Goal: Task Accomplishment & Management: Use online tool/utility

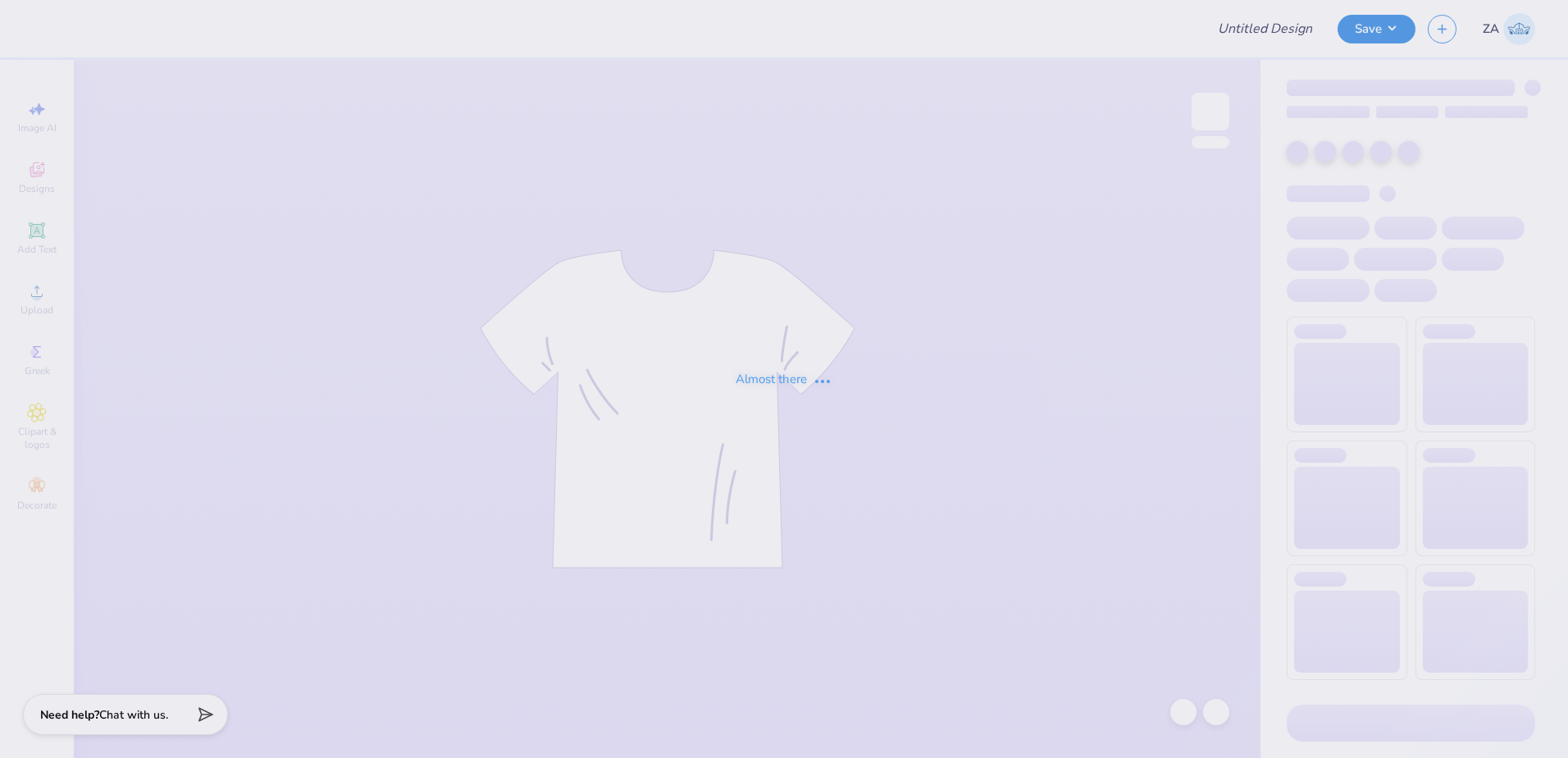
type input "University of North Carolina at Wilmington : Savannah Sams"
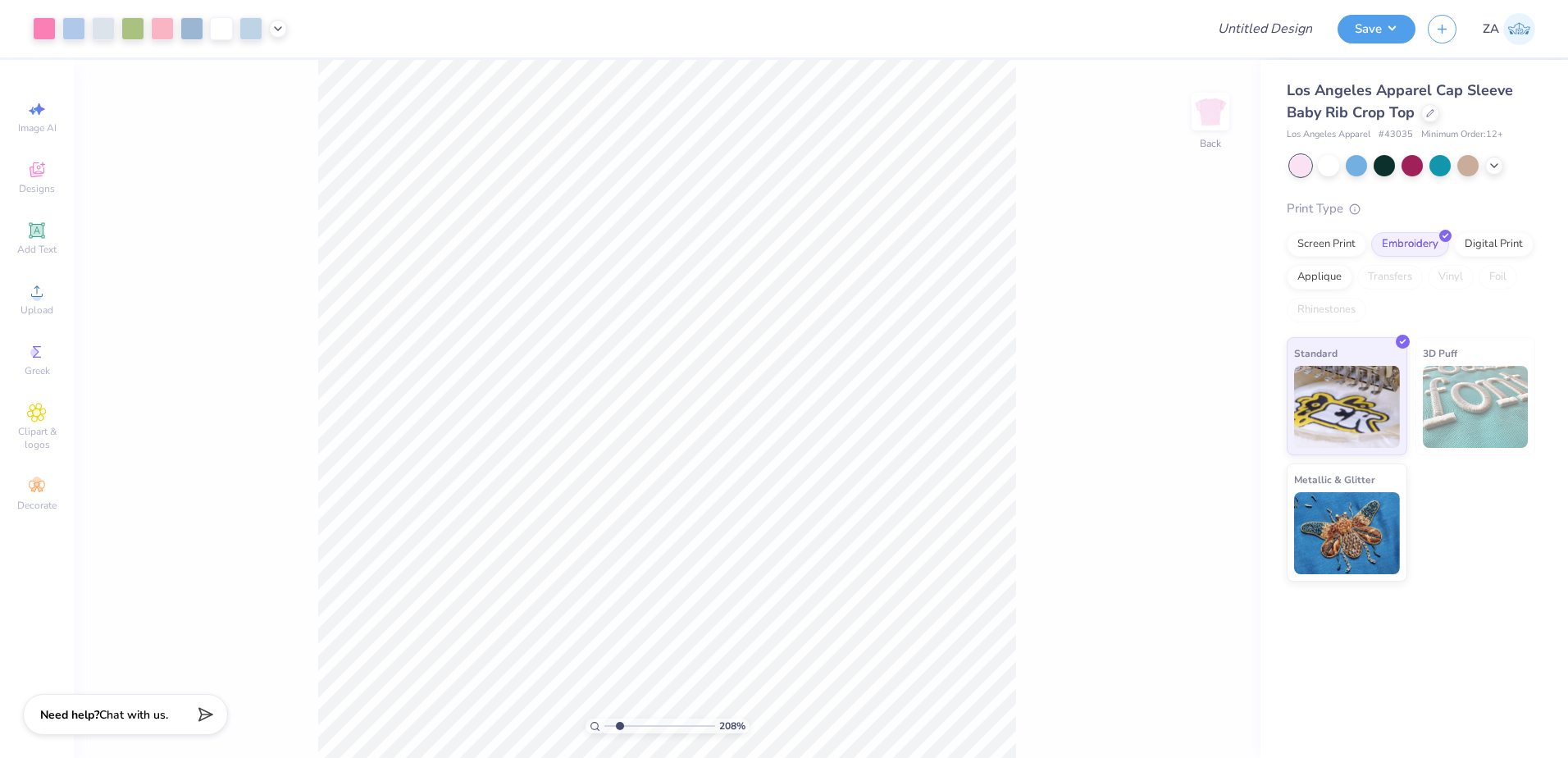
drag, startPoint x: 605, startPoint y: 726, endPoint x: 619, endPoint y: 733, distance: 15.7
type input "2.01"
click at [619, 733] on input "range" at bounding box center [660, 726] width 111 height 15
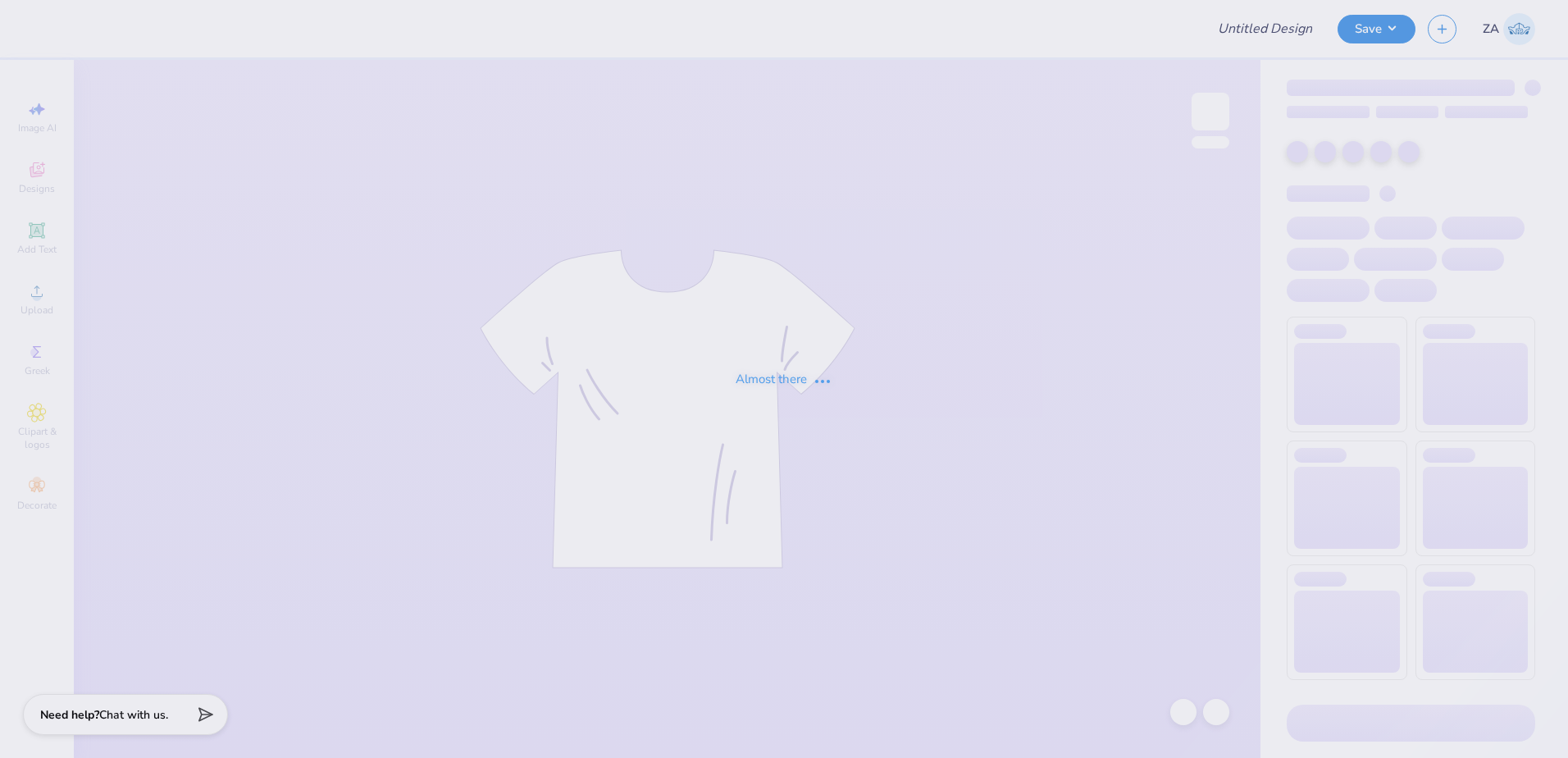
type input "[GEOGRAPHIC_DATA][US_STATE] at [GEOGRAPHIC_DATA] : [PERSON_NAME]"
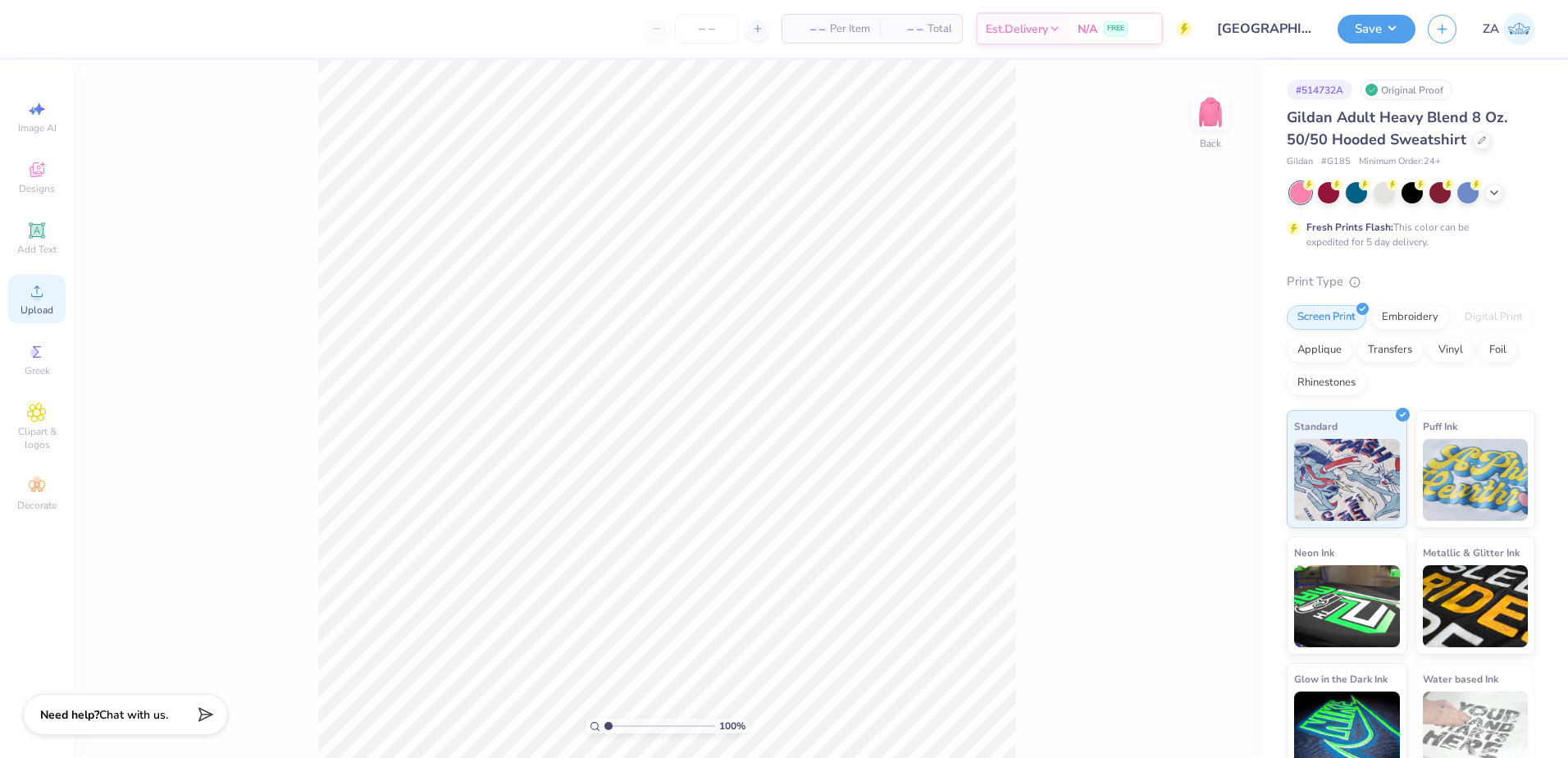
click at [35, 289] on icon at bounding box center [37, 291] width 20 height 20
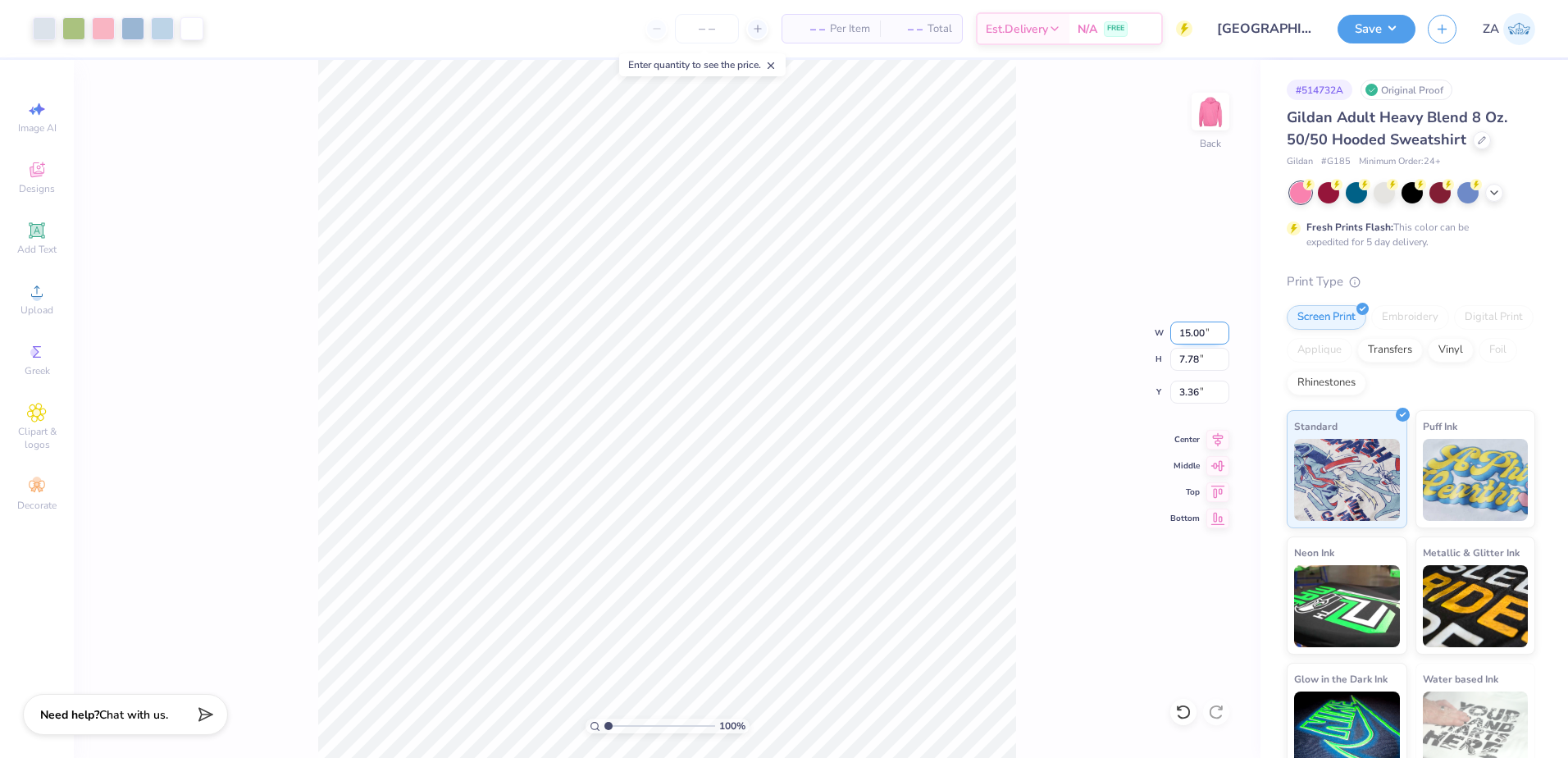
click at [1204, 332] on input "15.00" at bounding box center [1200, 333] width 59 height 23
type input "12.00"
click at [1203, 390] on input "3.36" at bounding box center [1200, 392] width 59 height 23
type input "6.23"
drag, startPoint x: 1203, startPoint y: 390, endPoint x: 1171, endPoint y: 394, distance: 32.2
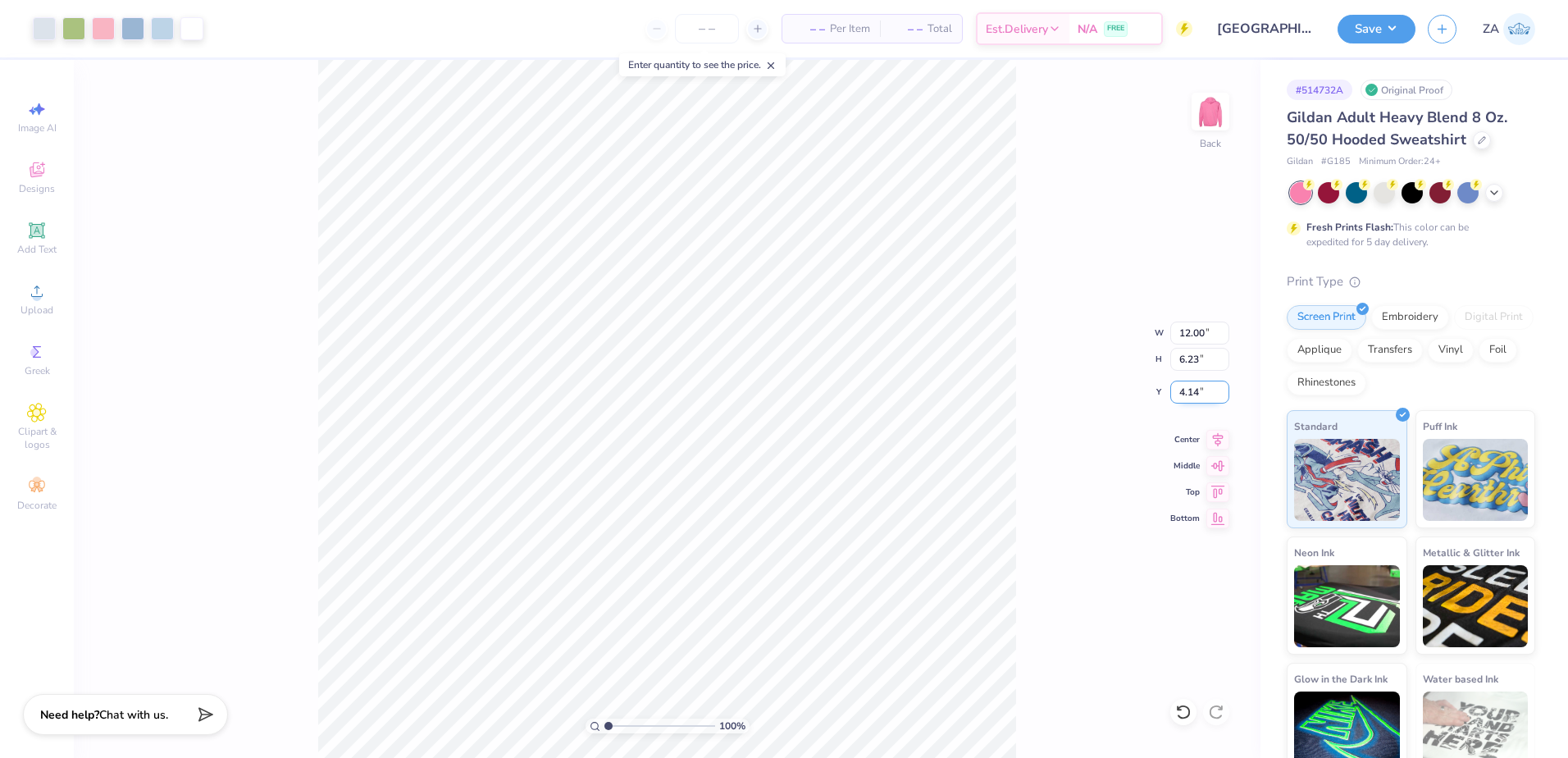
click at [1171, 394] on input "4.14" at bounding box center [1200, 392] width 59 height 23
type input "3.00"
click at [1180, 361] on input "6.23" at bounding box center [1200, 359] width 59 height 23
click at [1368, 28] on button "Save" at bounding box center [1376, 26] width 78 height 29
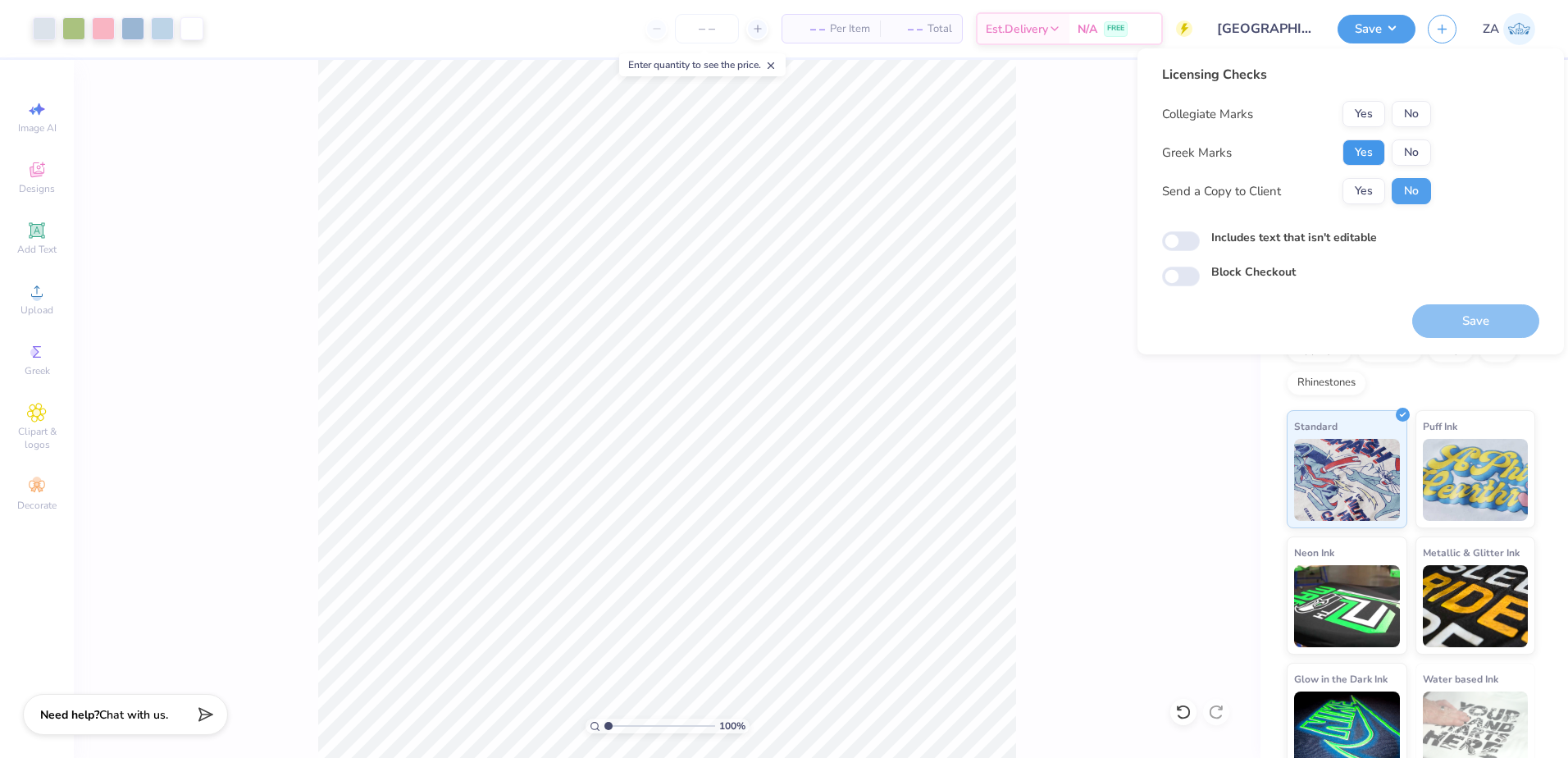
click at [1359, 154] on button "Yes" at bounding box center [1363, 153] width 43 height 26
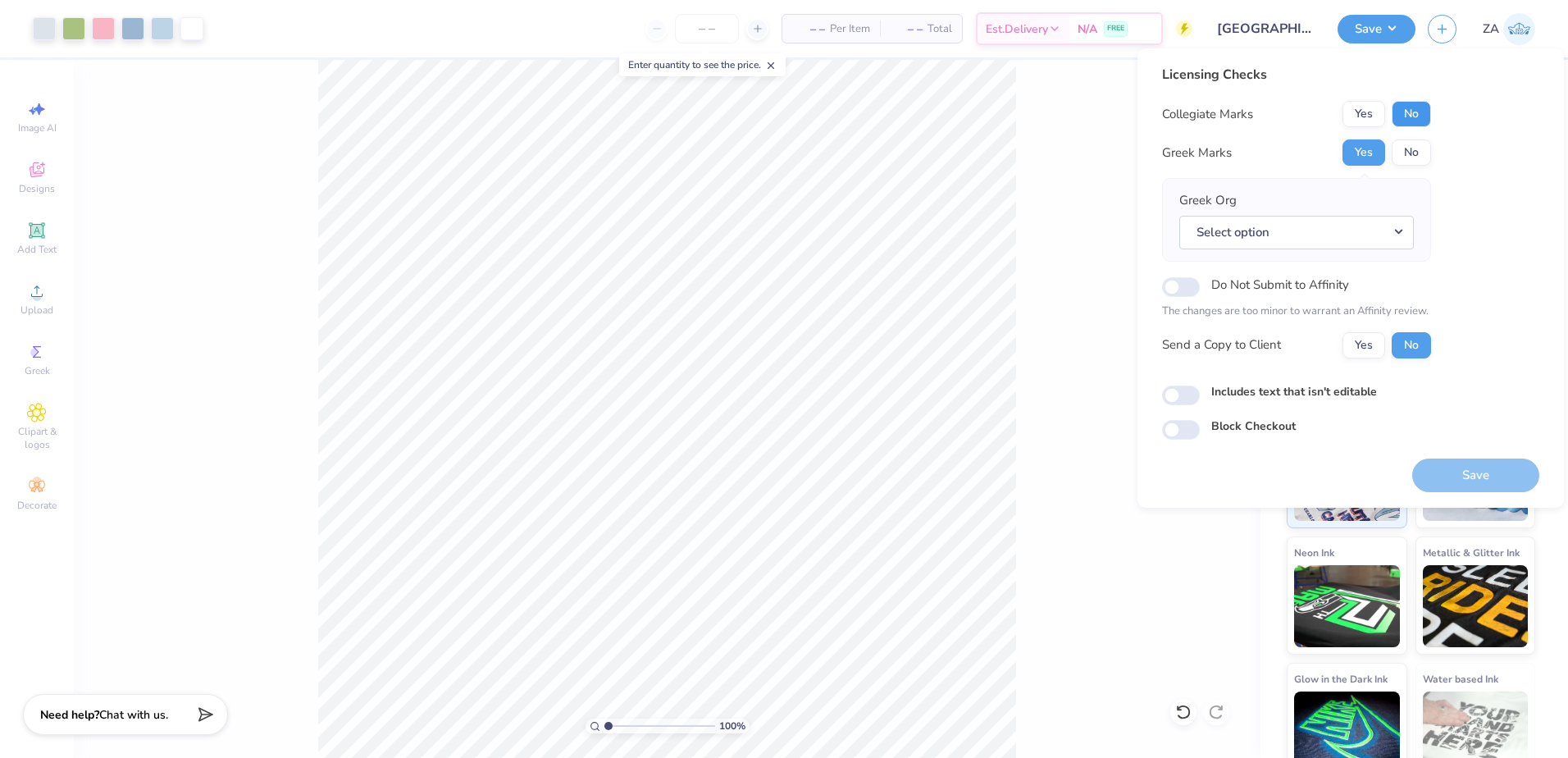
click at [1420, 103] on button "No" at bounding box center [1411, 114] width 39 height 26
click at [1306, 241] on button "Select option" at bounding box center [1297, 232] width 235 height 34
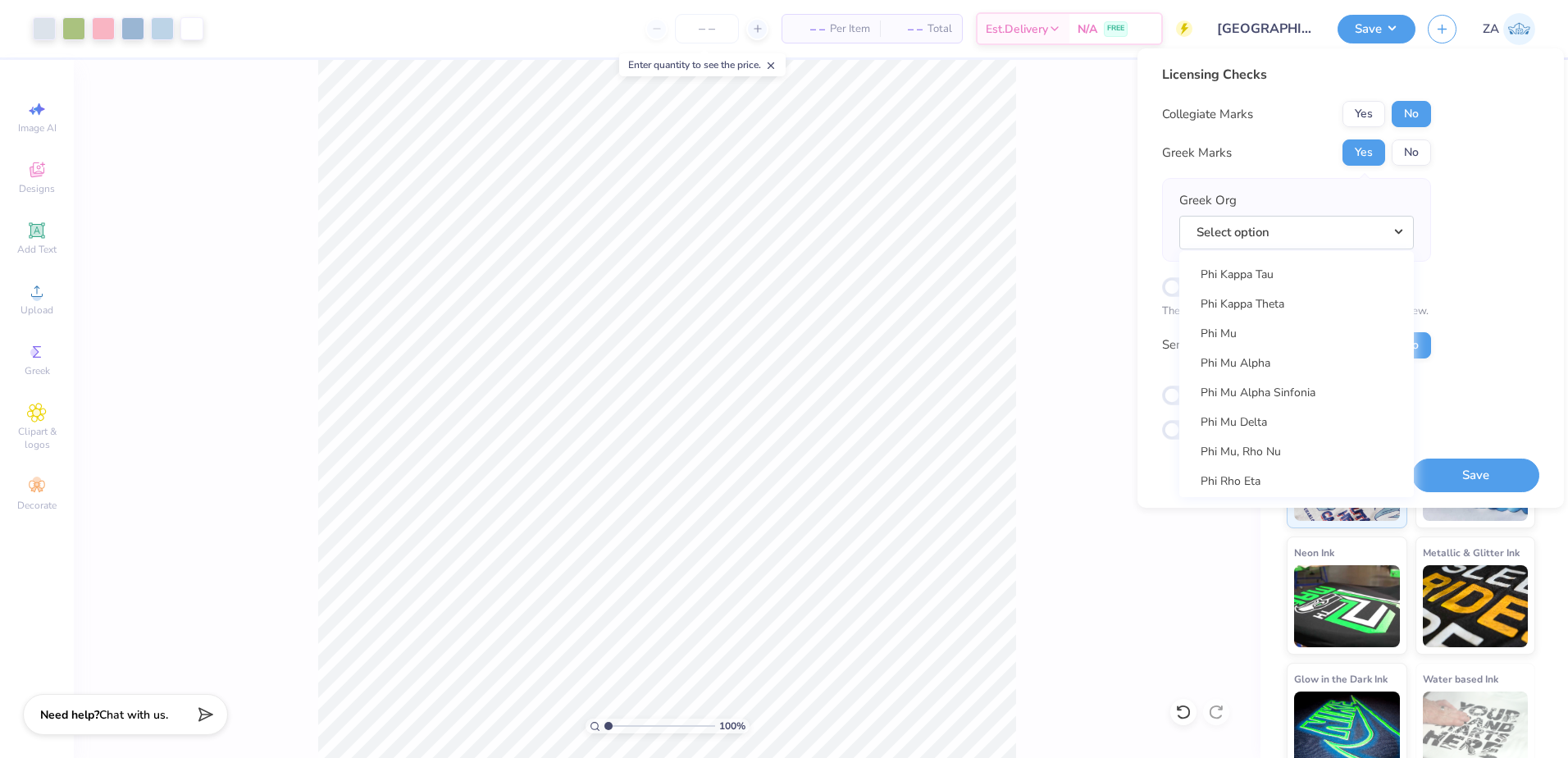
scroll to position [8822, 0]
click at [1264, 330] on link "Phi Mu" at bounding box center [1297, 333] width 222 height 27
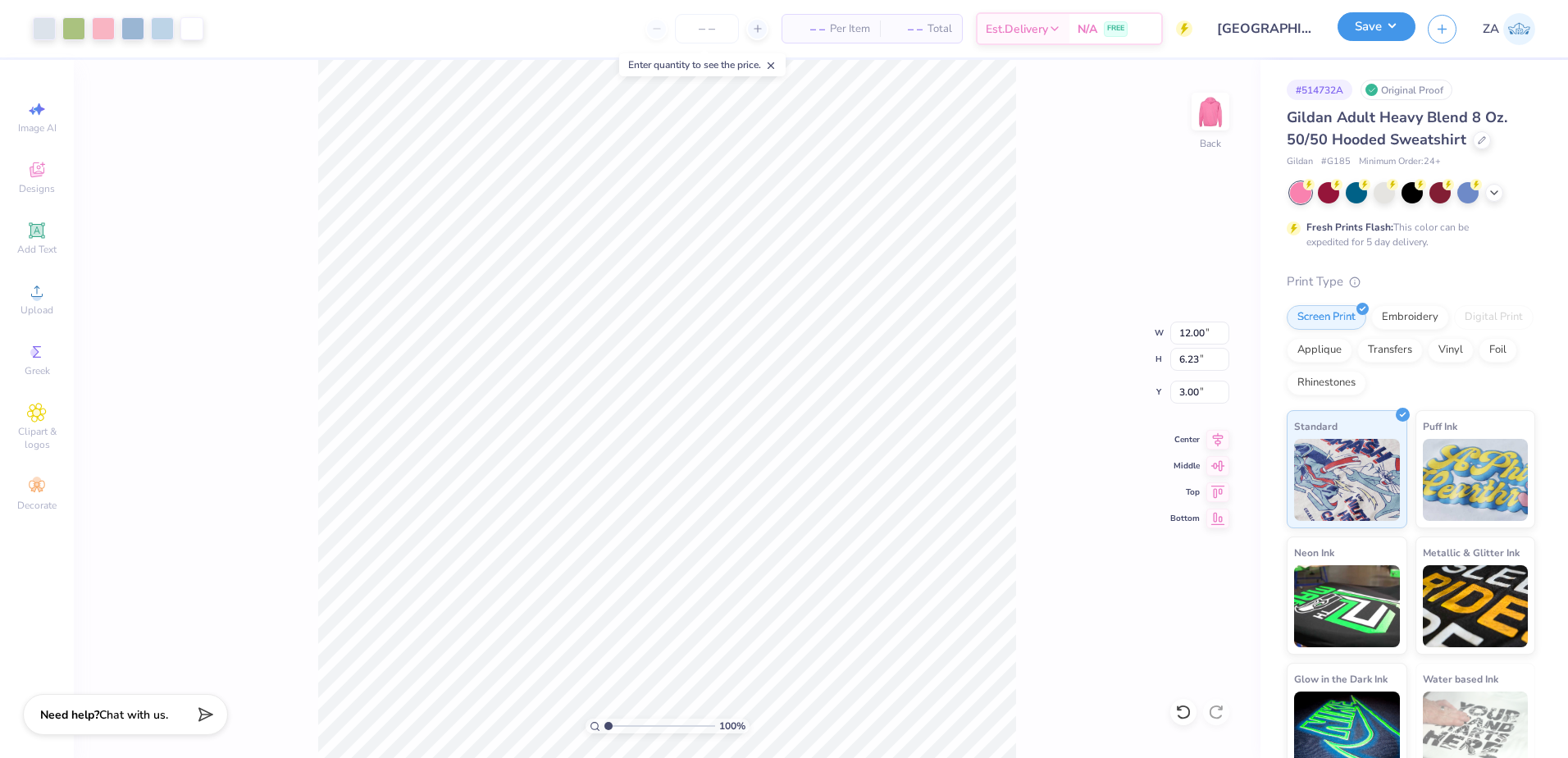
click at [1352, 34] on button "Save" at bounding box center [1376, 26] width 78 height 29
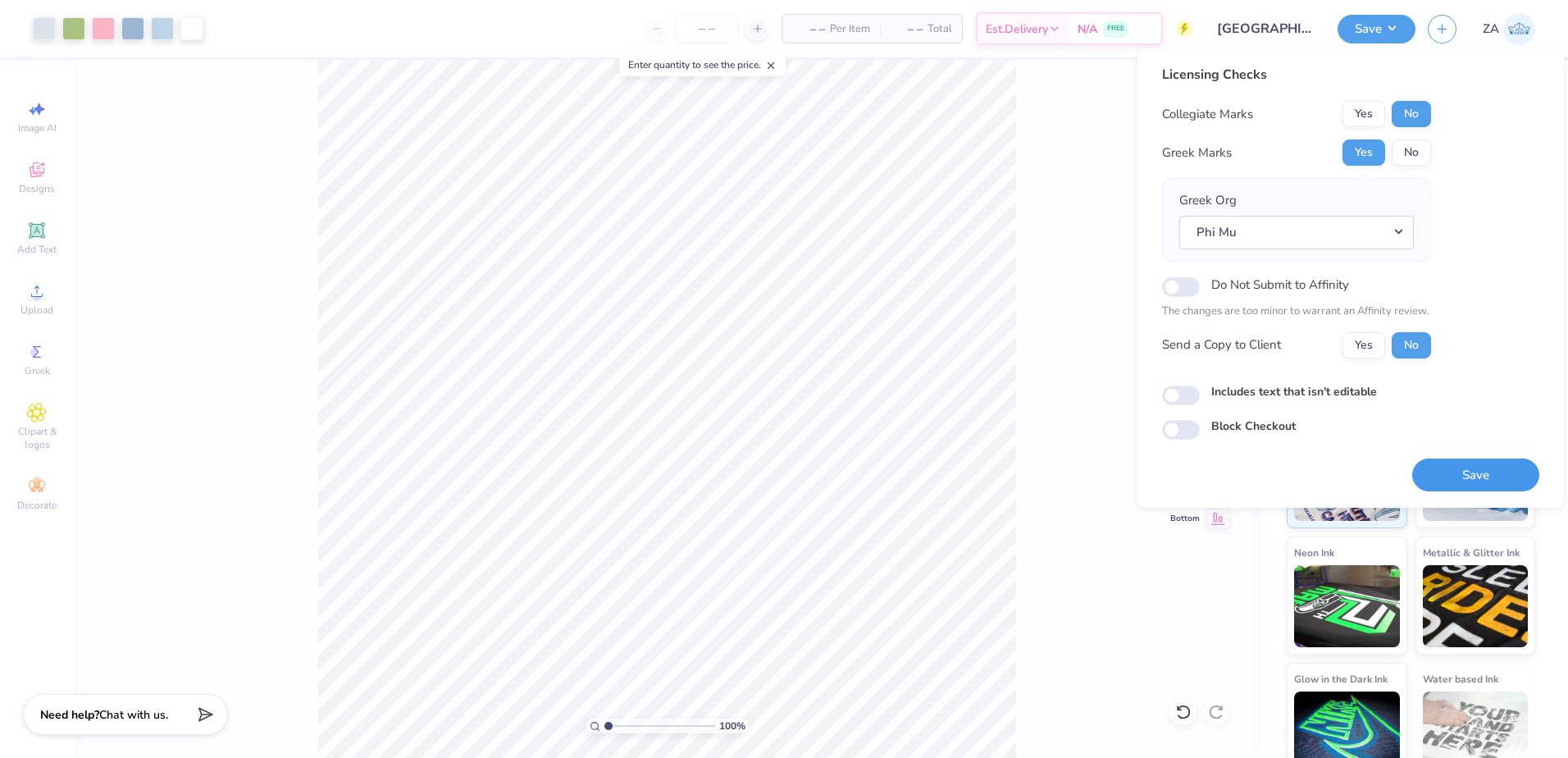
click at [1428, 462] on button "Save" at bounding box center [1475, 475] width 127 height 34
click at [1458, 466] on div "Save" at bounding box center [1475, 475] width 127 height 34
